Goal: Information Seeking & Learning: Check status

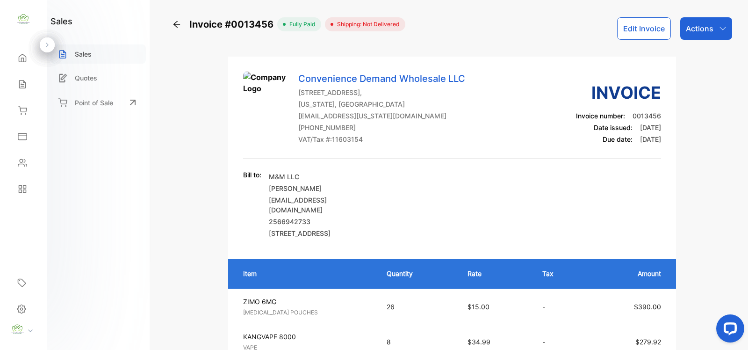
click at [104, 55] on div "Sales" at bounding box center [97, 53] width 95 height 19
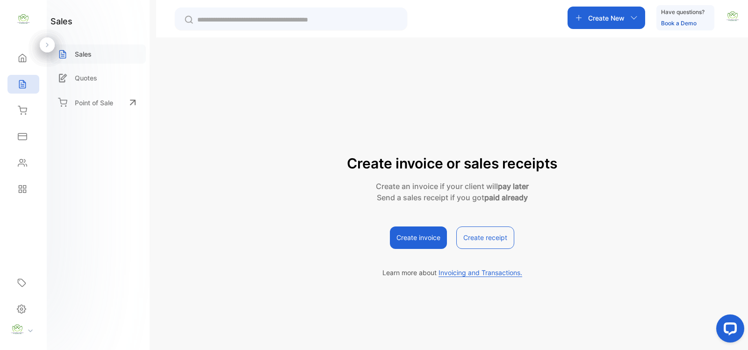
click at [86, 55] on p "Sales" at bounding box center [83, 54] width 17 height 10
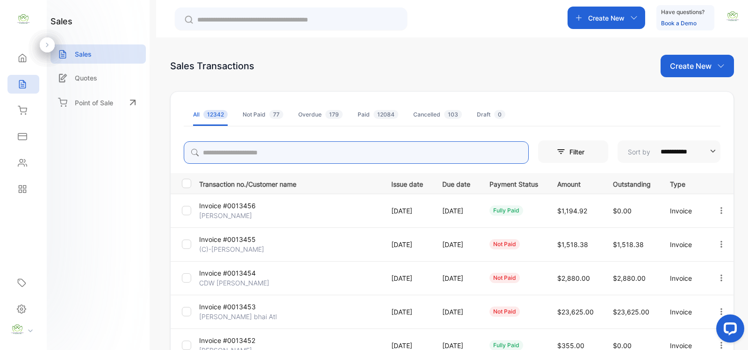
click at [215, 148] on input "search" at bounding box center [356, 152] width 345 height 22
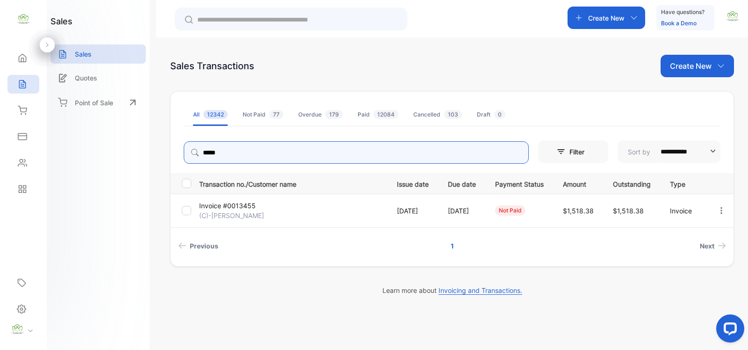
type input "*****"
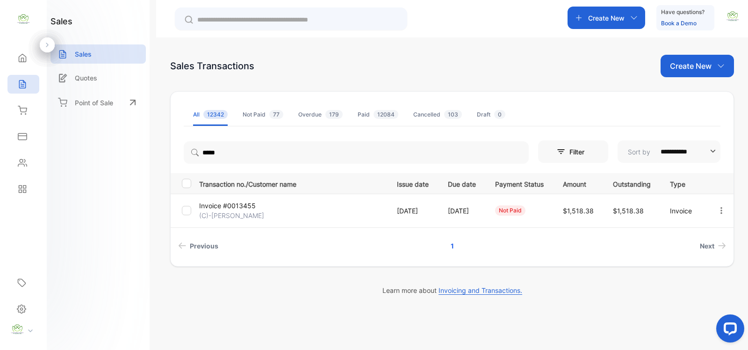
click at [250, 208] on p "Invoice #0013455" at bounding box center [230, 206] width 62 height 10
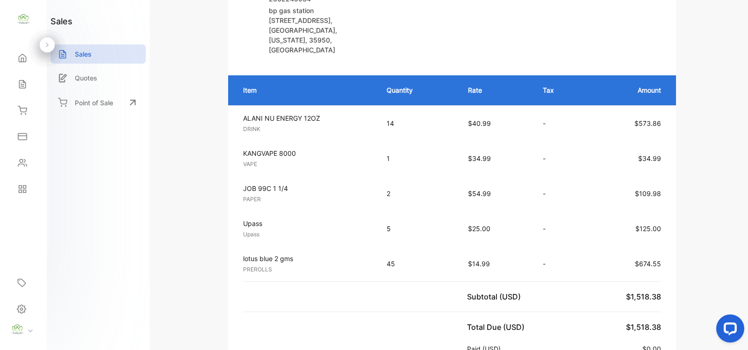
scroll to position [409, 0]
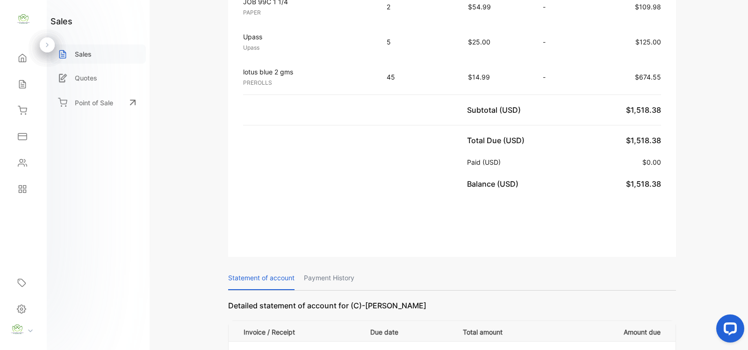
click at [80, 55] on p "Sales" at bounding box center [83, 54] width 17 height 10
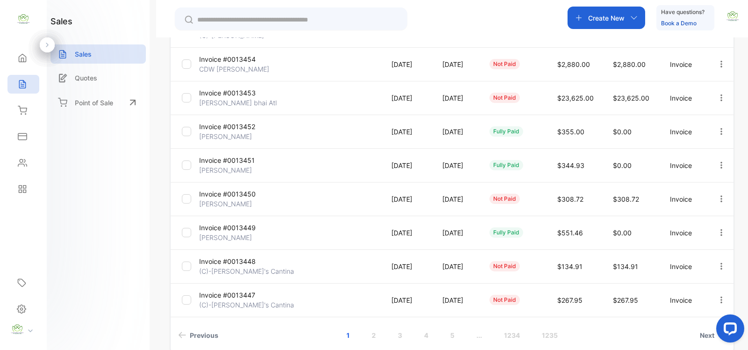
scroll to position [218, 0]
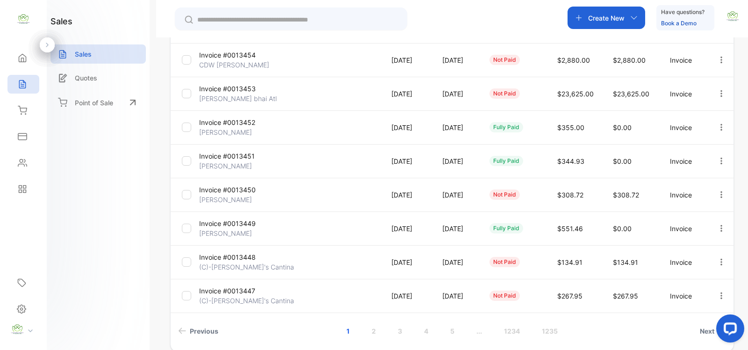
drag, startPoint x: 744, startPoint y: 315, endPoint x: 747, endPoint y: 328, distance: 12.9
click at [747, 328] on div at bounding box center [728, 329] width 39 height 39
click at [720, 94] on icon "button" at bounding box center [721, 93] width 8 height 8
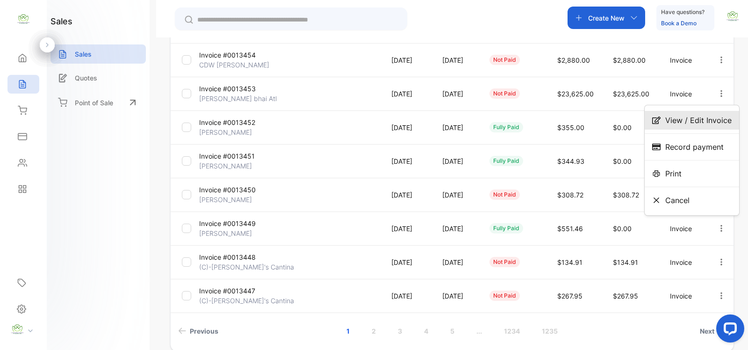
click at [695, 122] on span "View / Edit Invoice" at bounding box center [698, 120] width 66 height 11
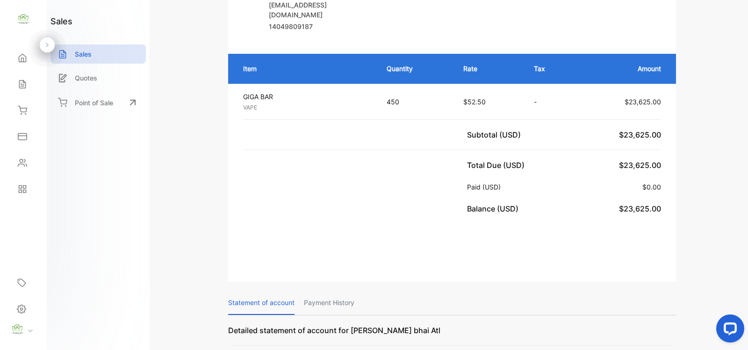
scroll to position [272, 0]
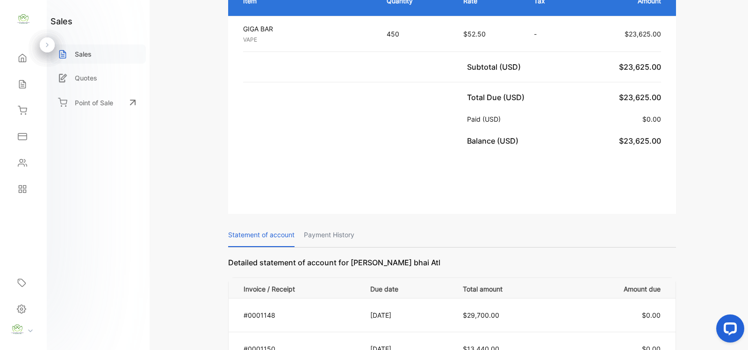
click at [81, 57] on p "Sales" at bounding box center [83, 54] width 17 height 10
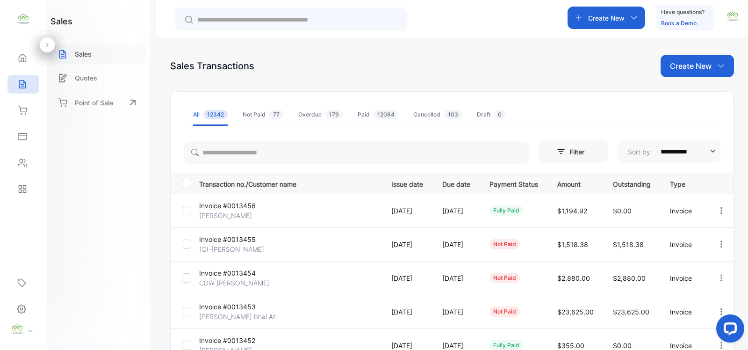
click at [93, 55] on div "Sales" at bounding box center [97, 53] width 95 height 19
click at [207, 19] on input "text" at bounding box center [297, 20] width 201 height 10
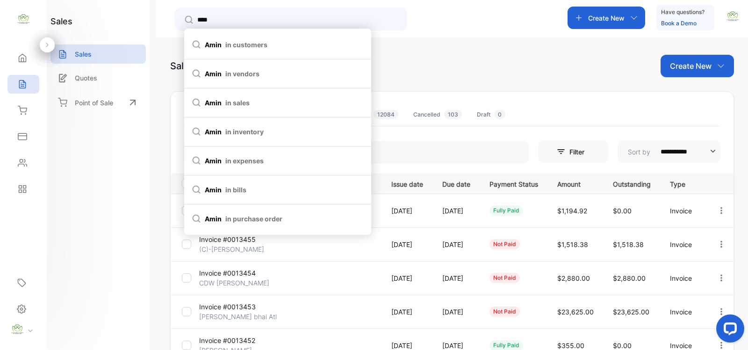
type input "****"
click at [214, 43] on span "amin in customers" at bounding box center [278, 45] width 172 height 10
type input "****"
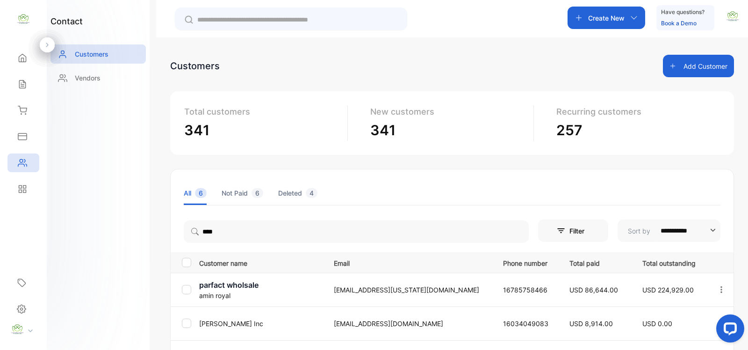
click at [242, 285] on p "parfact wholsale" at bounding box center [260, 284] width 123 height 11
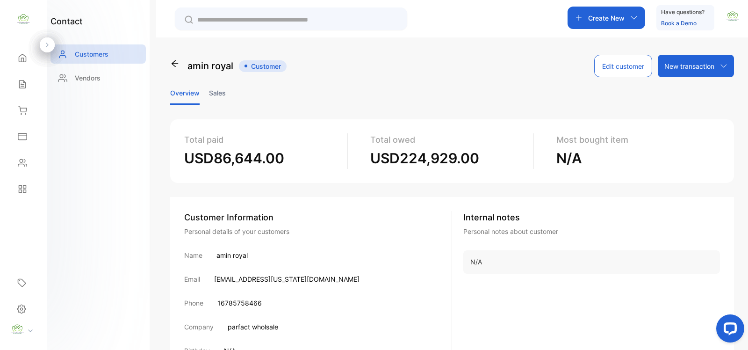
click at [215, 93] on li "Sales" at bounding box center [217, 93] width 17 height 24
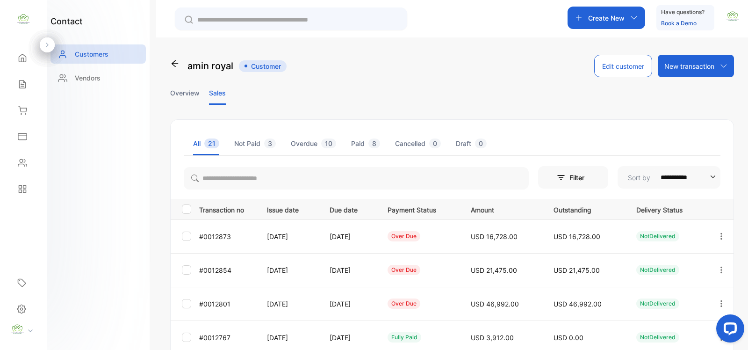
click at [216, 20] on input "text" at bounding box center [297, 20] width 201 height 10
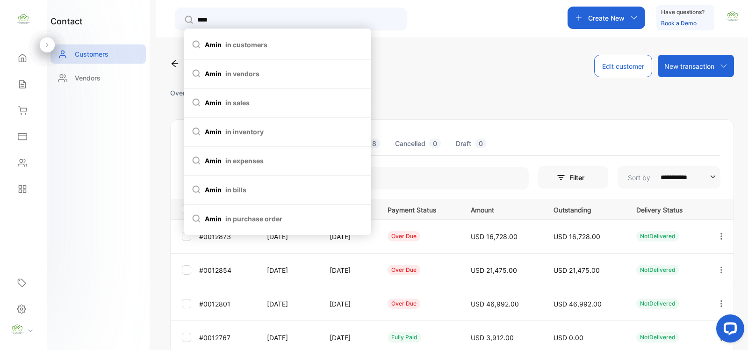
type input "****"
click at [230, 44] on span "in customers" at bounding box center [246, 45] width 42 height 10
type input "****"
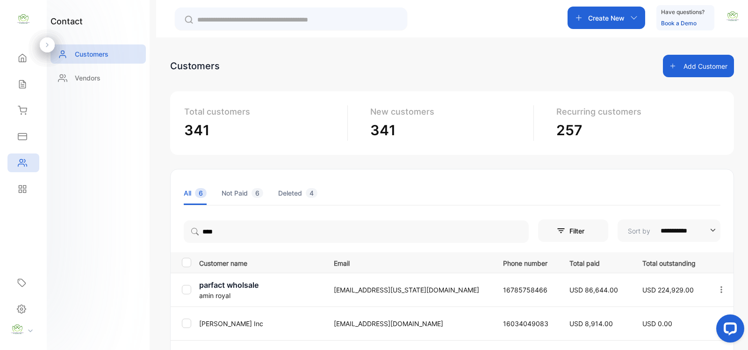
click at [219, 19] on input "text" at bounding box center [297, 20] width 201 height 10
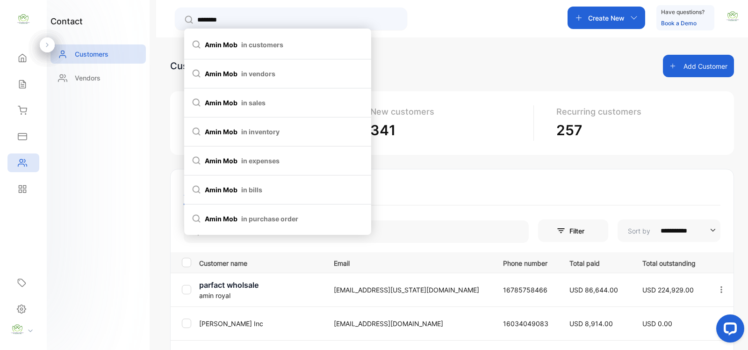
click at [222, 47] on span "amin mob in customers" at bounding box center [278, 45] width 172 height 10
type input "********"
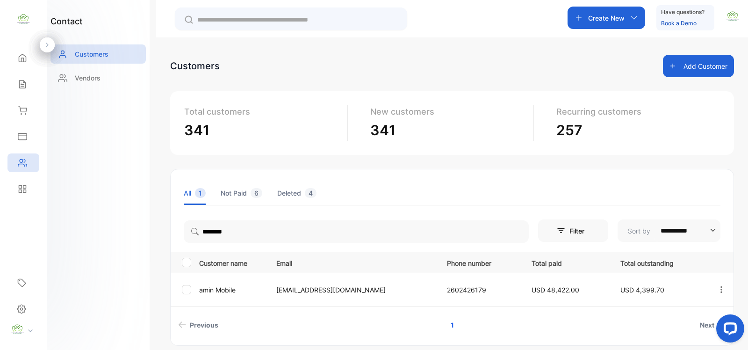
click at [230, 287] on p "amin Mobile" at bounding box center [231, 290] width 65 height 10
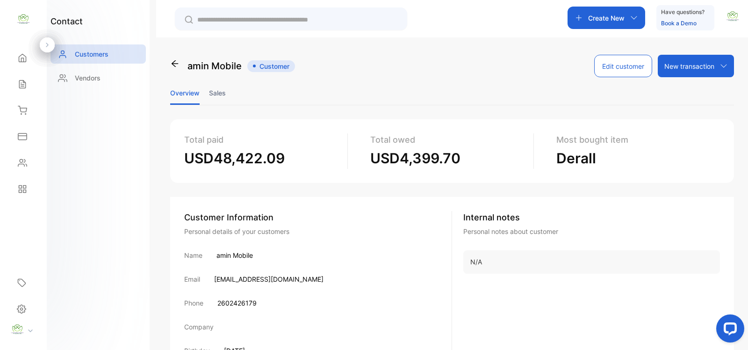
click at [215, 93] on li "Sales" at bounding box center [217, 93] width 17 height 24
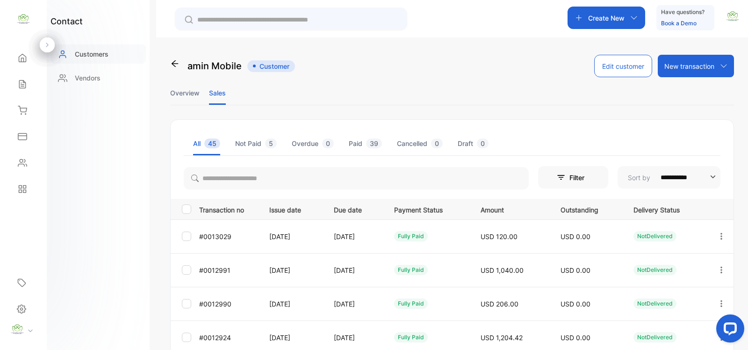
click at [87, 54] on p "Customers" at bounding box center [92, 54] width 34 height 10
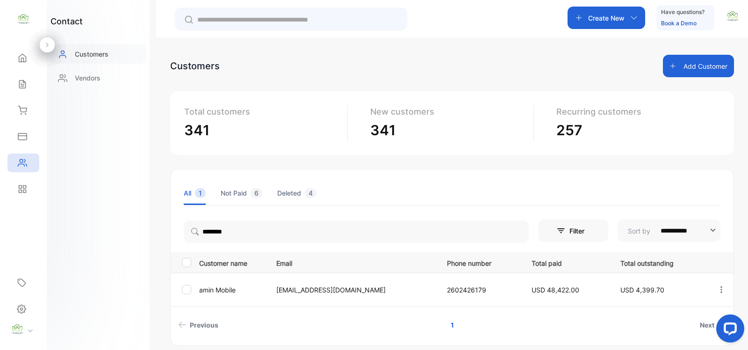
click at [103, 54] on p "Customers" at bounding box center [92, 54] width 34 height 10
